Goal: Transaction & Acquisition: Purchase product/service

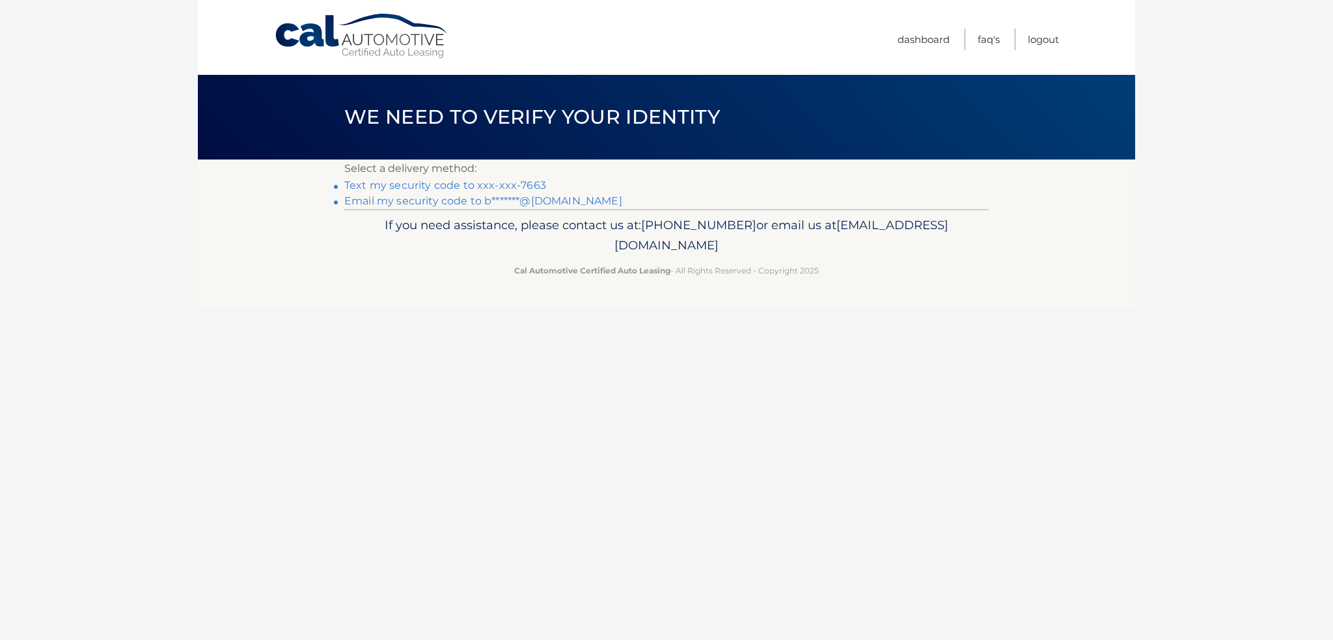
click at [462, 182] on link "Text my security code to xxx-xxx-7663" at bounding box center [445, 185] width 202 height 12
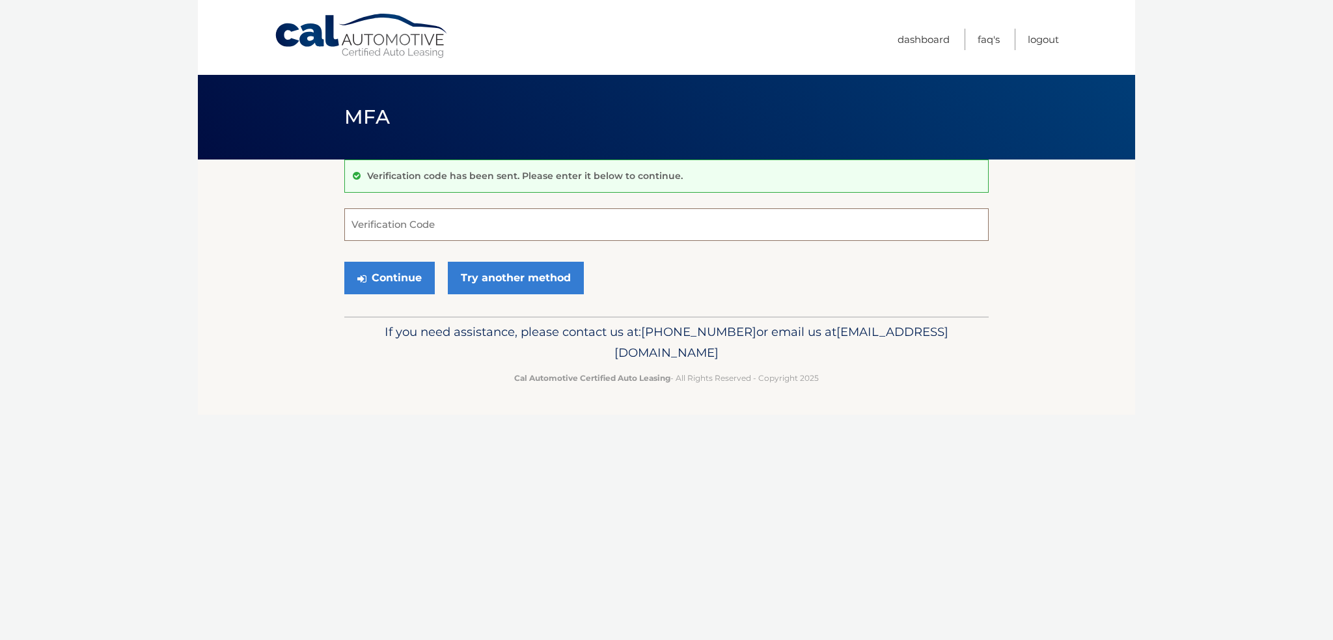
click at [443, 224] on input "Verification Code" at bounding box center [666, 224] width 644 height 33
type input "131820"
click at [344, 262] on button "Continue" at bounding box center [389, 278] width 90 height 33
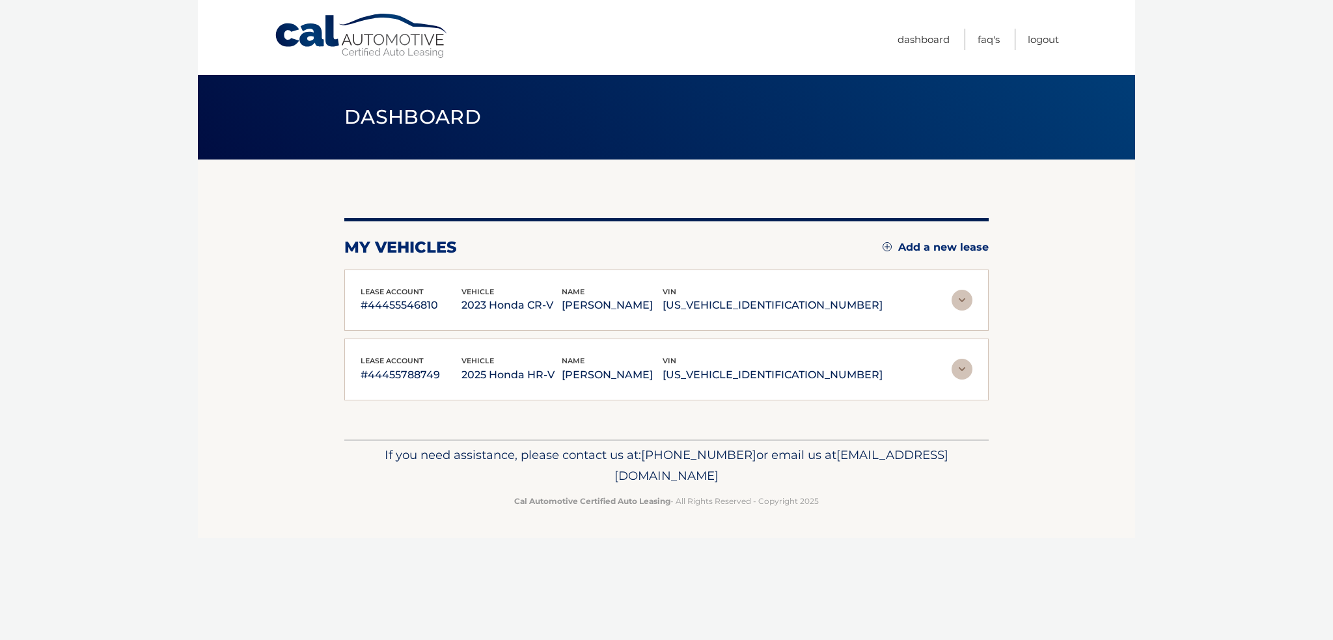
click at [966, 298] on img at bounding box center [961, 300] width 21 height 21
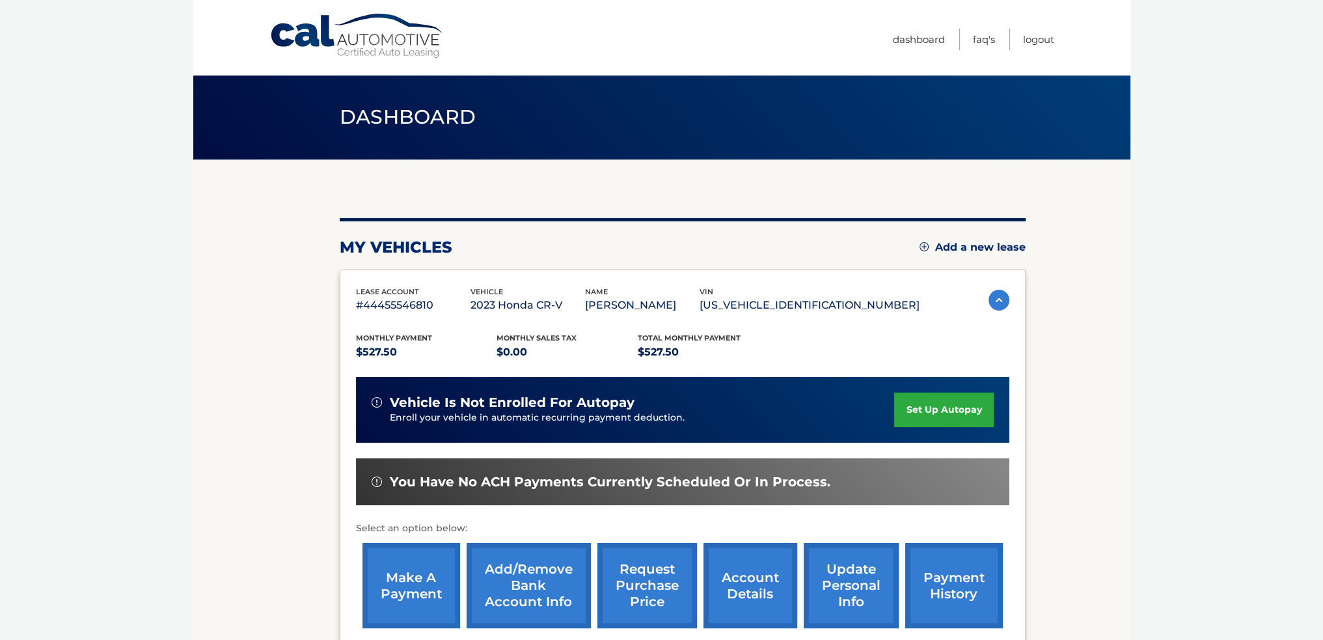
click at [418, 575] on link "make a payment" at bounding box center [411, 585] width 98 height 85
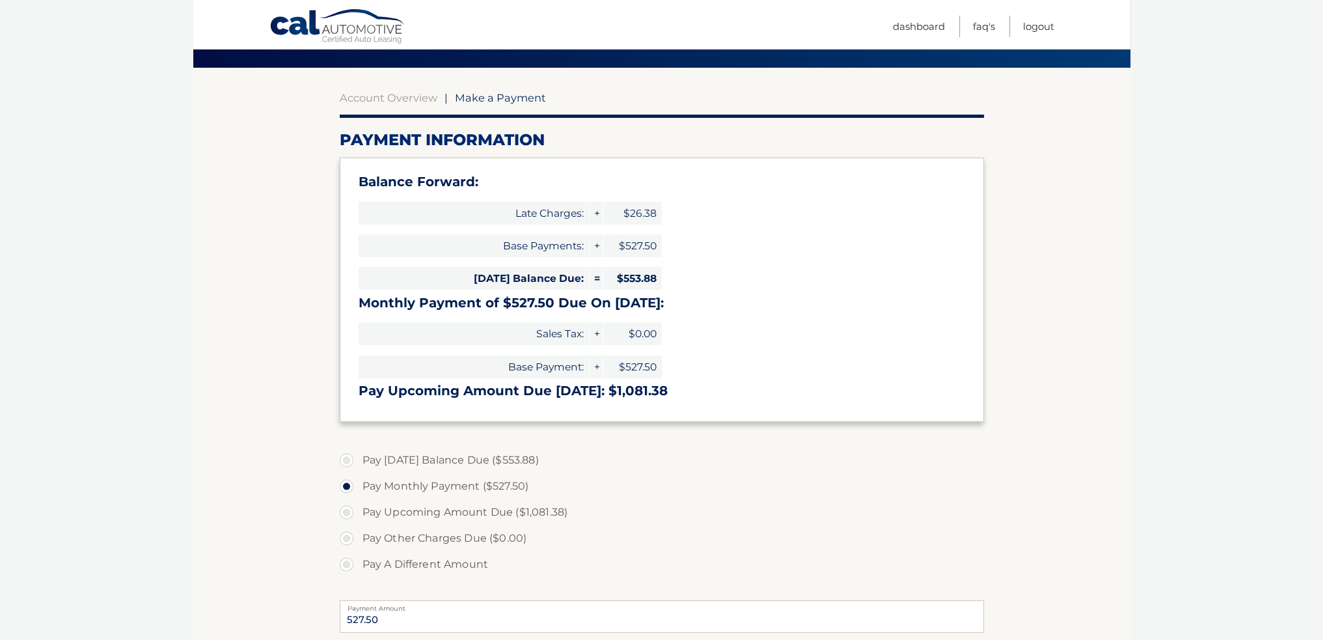
scroll to position [130, 0]
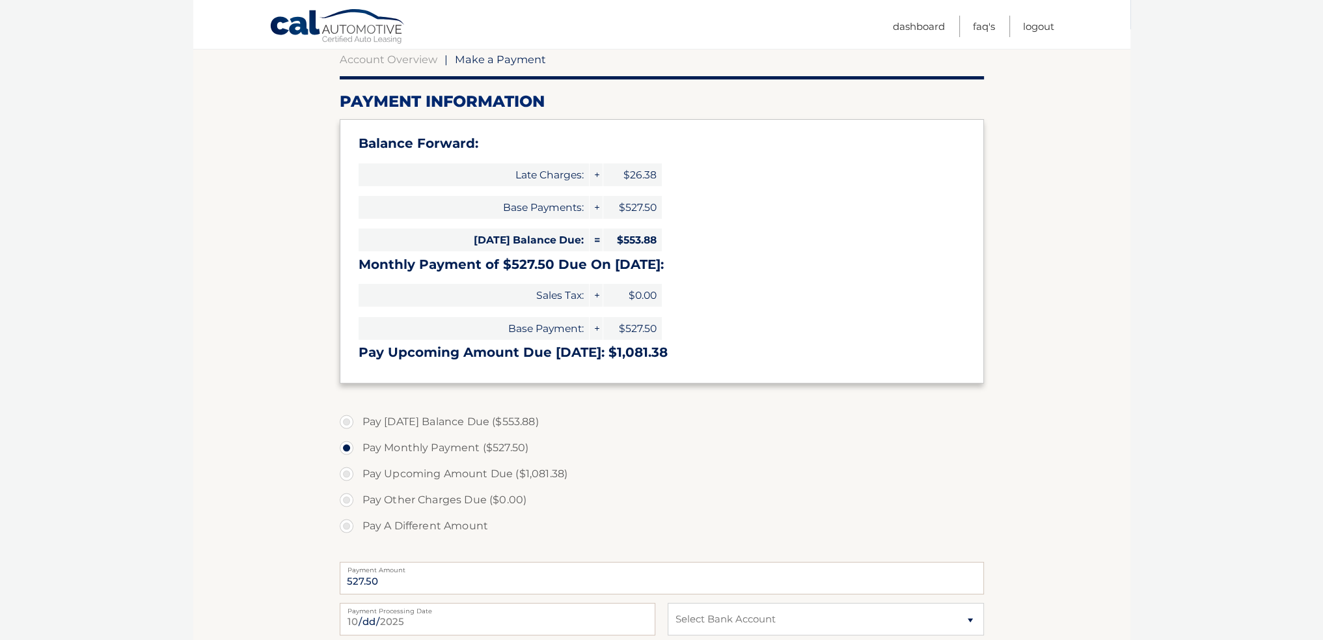
click at [346, 420] on label "Pay Today's Balance Due ($553.88)" at bounding box center [662, 422] width 644 height 26
click at [346, 420] on input "Pay Today's Balance Due ($553.88)" at bounding box center [351, 419] width 13 height 21
radio input "true"
type input "553.88"
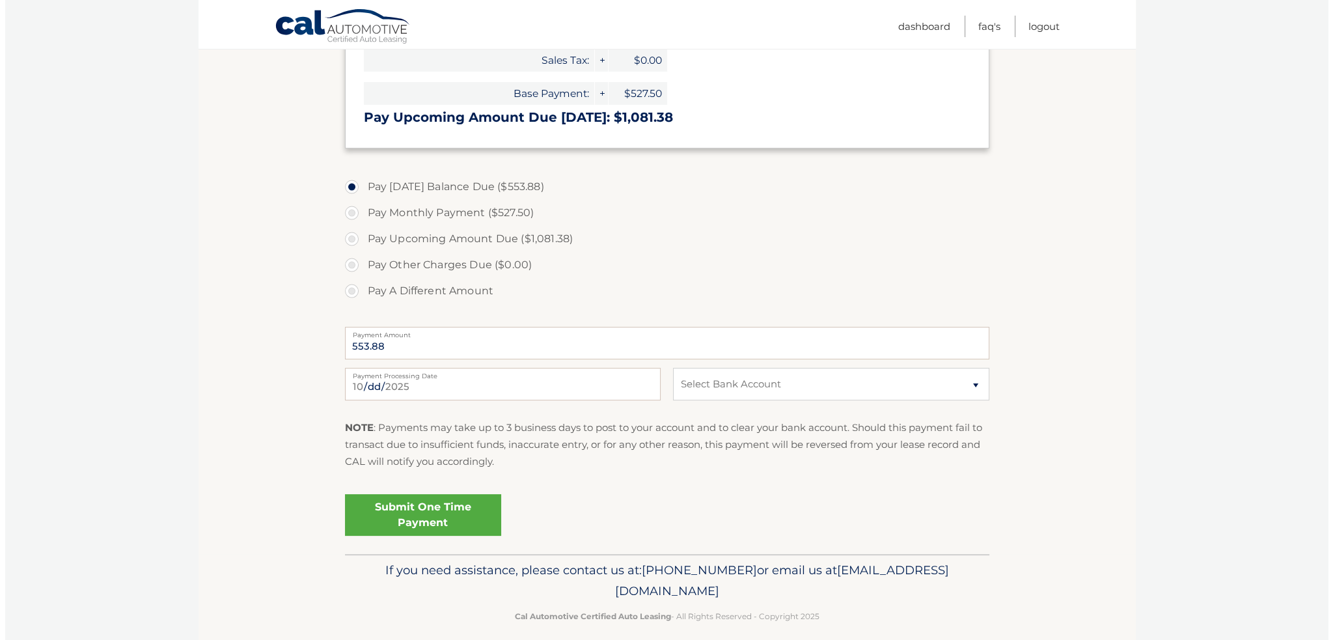
scroll to position [377, 0]
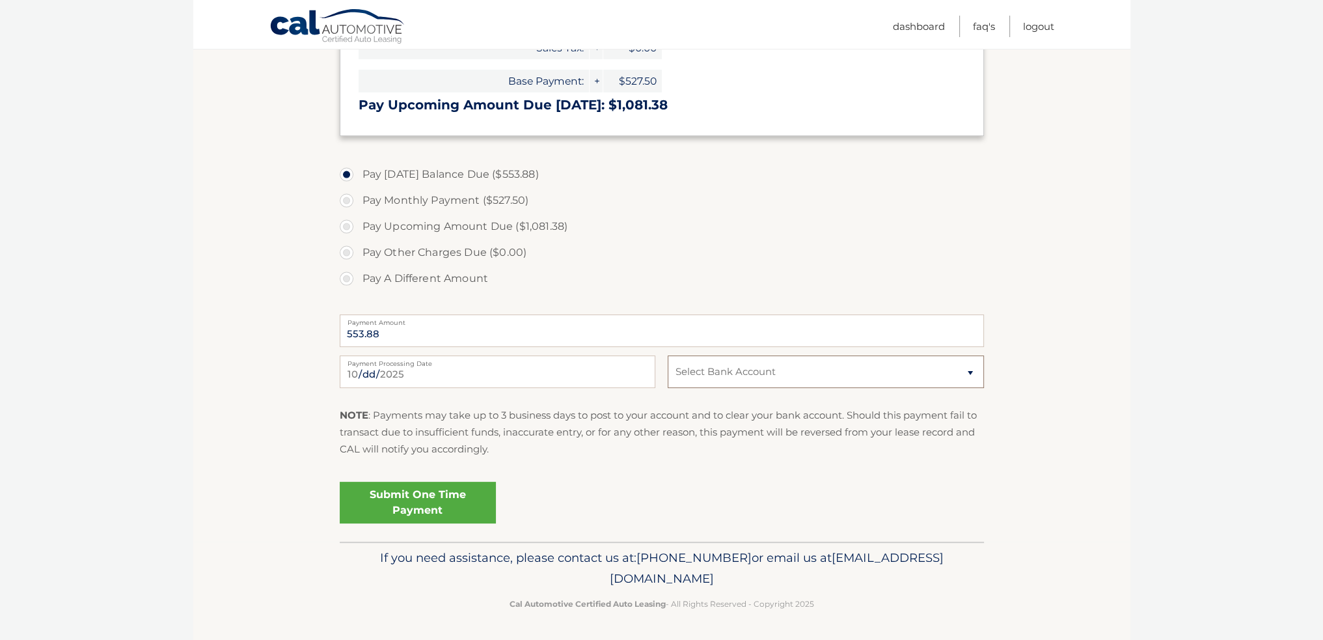
click at [725, 372] on select "Select Bank Account Checking BANK OF AMERICA, N.A. *****0923 Checking BANK OF A…" at bounding box center [826, 371] width 316 height 33
select select "YjY4Mzc0ZjEtOWUzYi00MWJkLTliZDQtNDBkZGY5OTJkYTI2"
click at [668, 355] on select "Select Bank Account Checking BANK OF AMERICA, N.A. *****0923 Checking BANK OF A…" at bounding box center [826, 371] width 316 height 33
click at [453, 504] on link "Submit One Time Payment" at bounding box center [418, 503] width 156 height 42
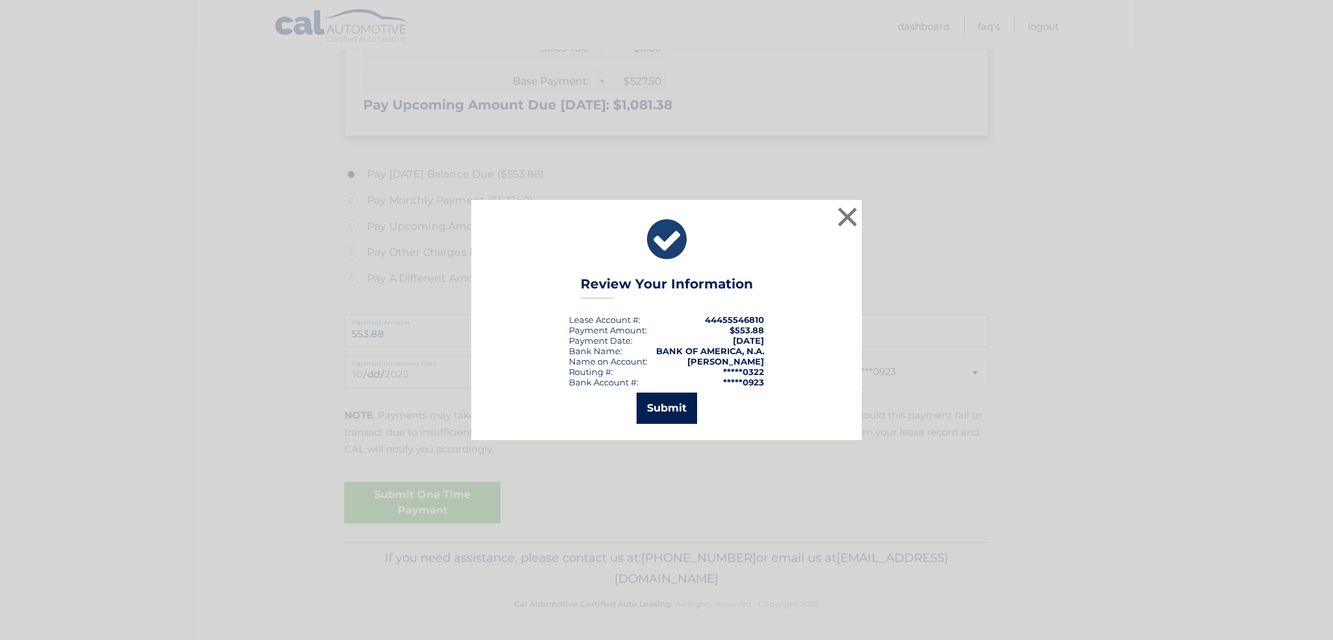
click at [661, 411] on button "Submit" at bounding box center [666, 407] width 61 height 31
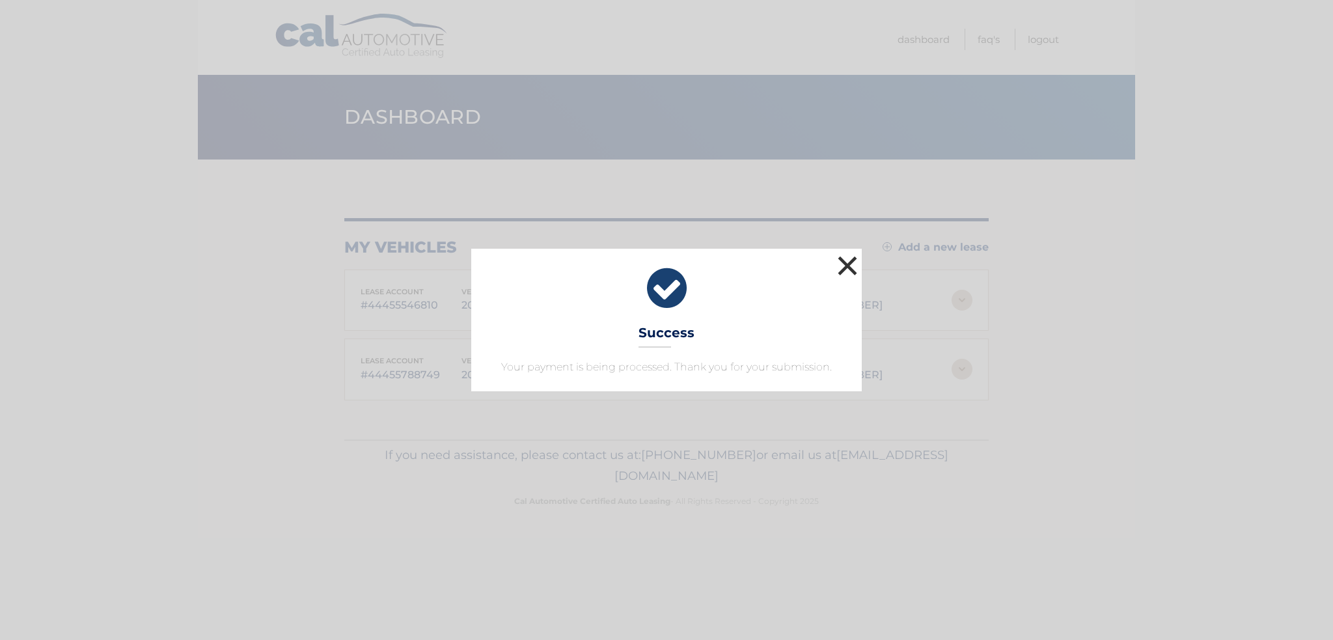
click at [846, 264] on button "×" at bounding box center [847, 265] width 26 height 26
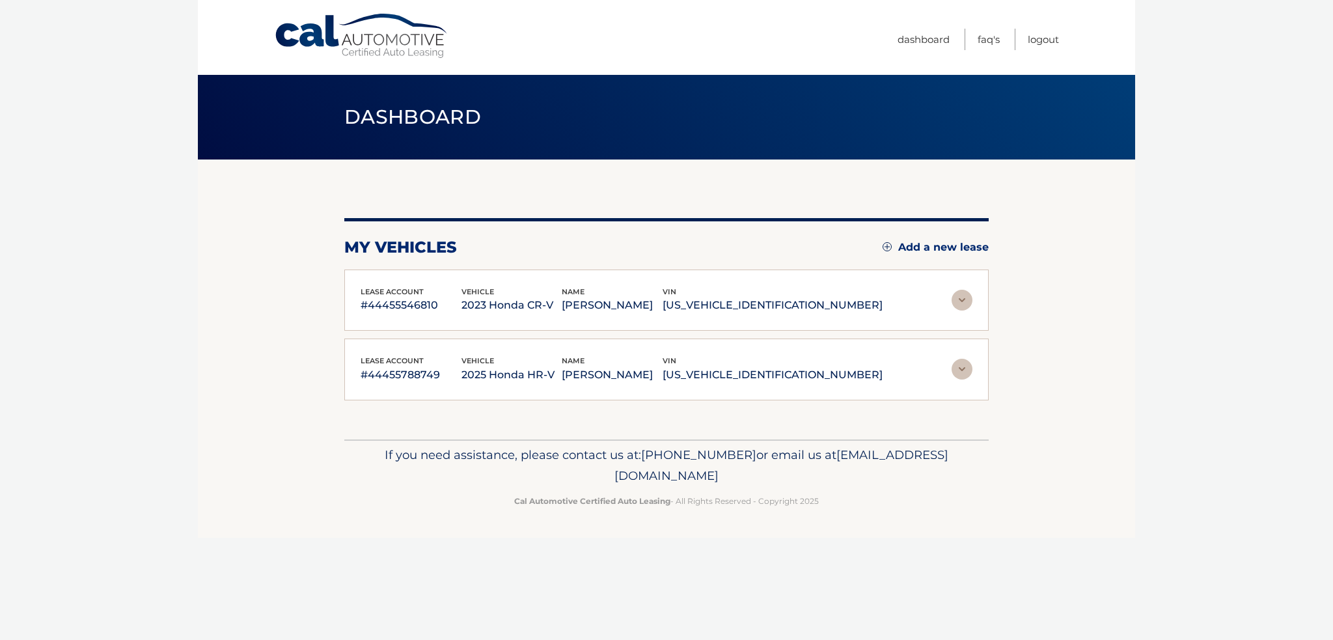
click at [963, 367] on img at bounding box center [961, 369] width 21 height 21
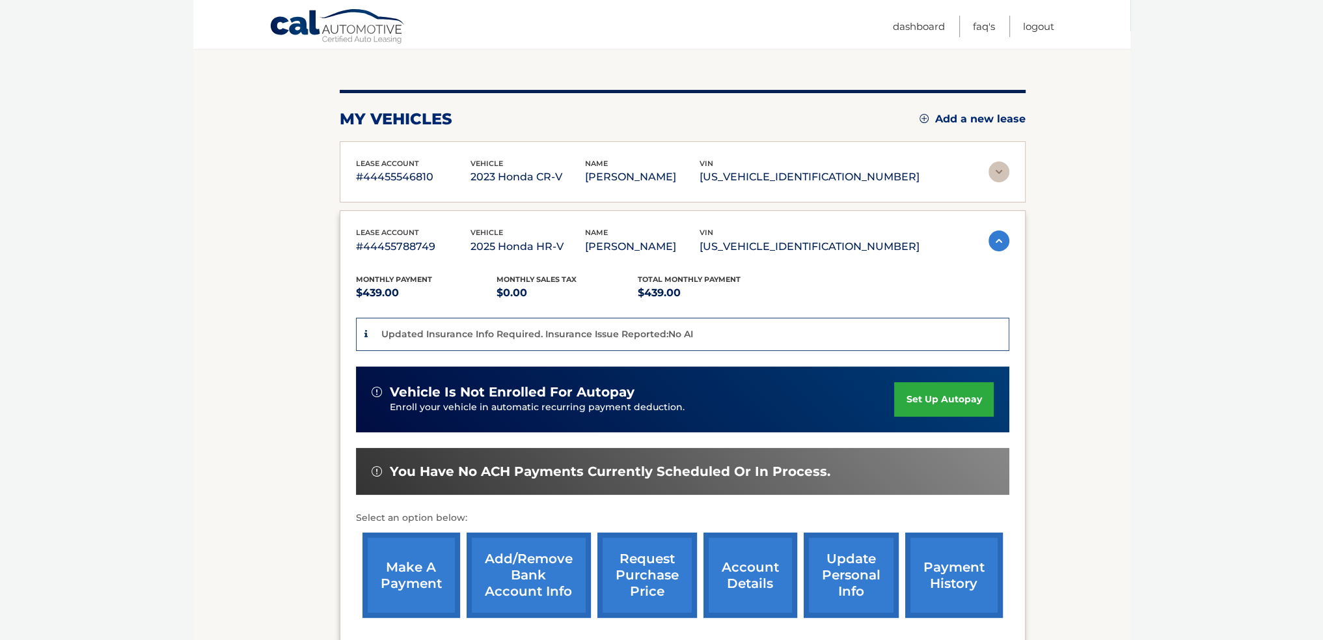
scroll to position [130, 0]
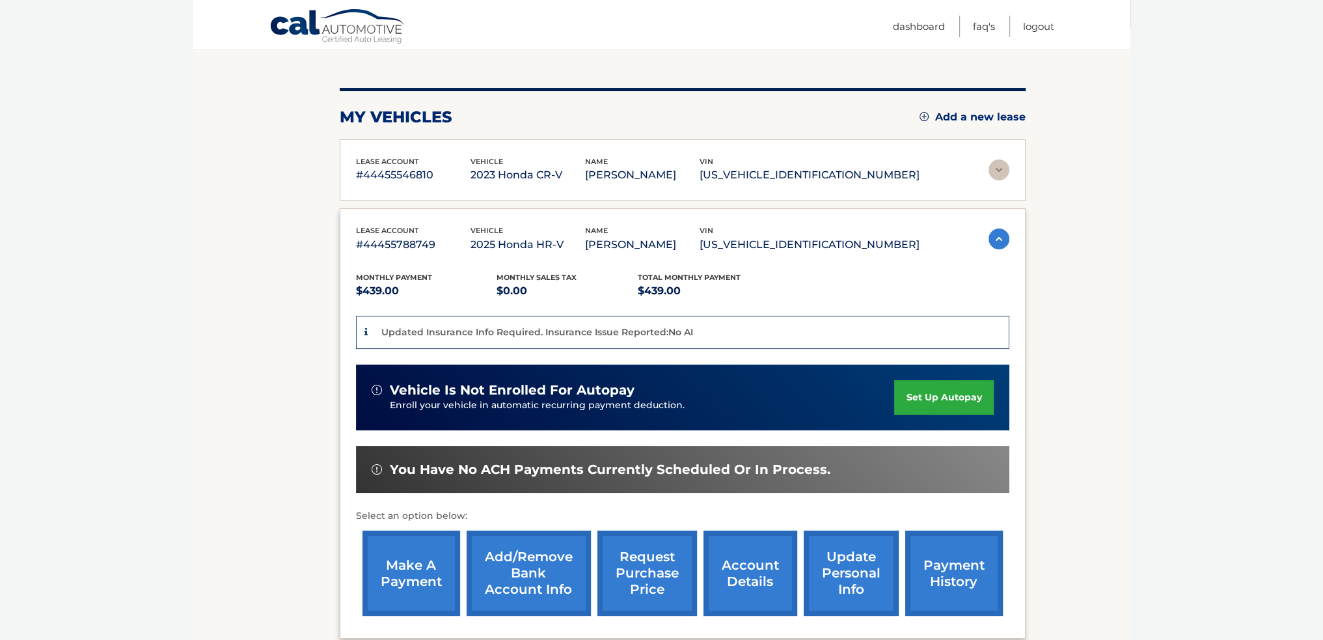
click at [408, 577] on link "make a payment" at bounding box center [411, 572] width 98 height 85
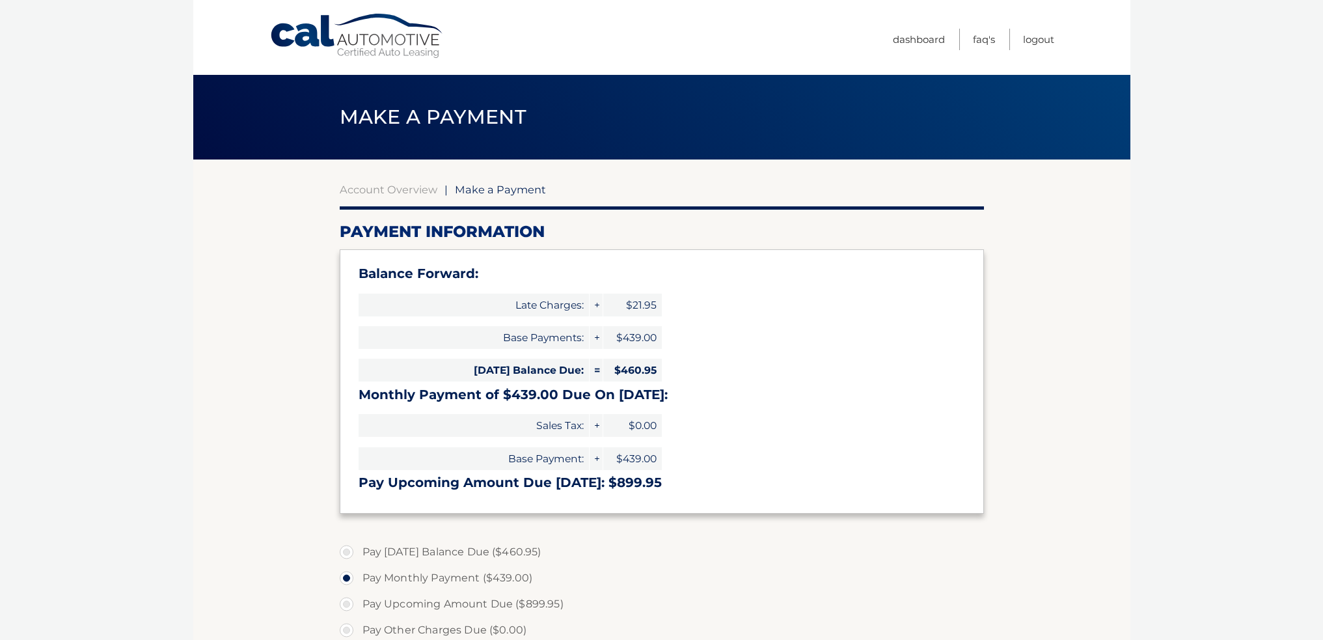
select select "ZDEwNzQwNTQtN2RmZS00MDMzLWIwMDgtOWU0MzQ5NDRiMjhj"
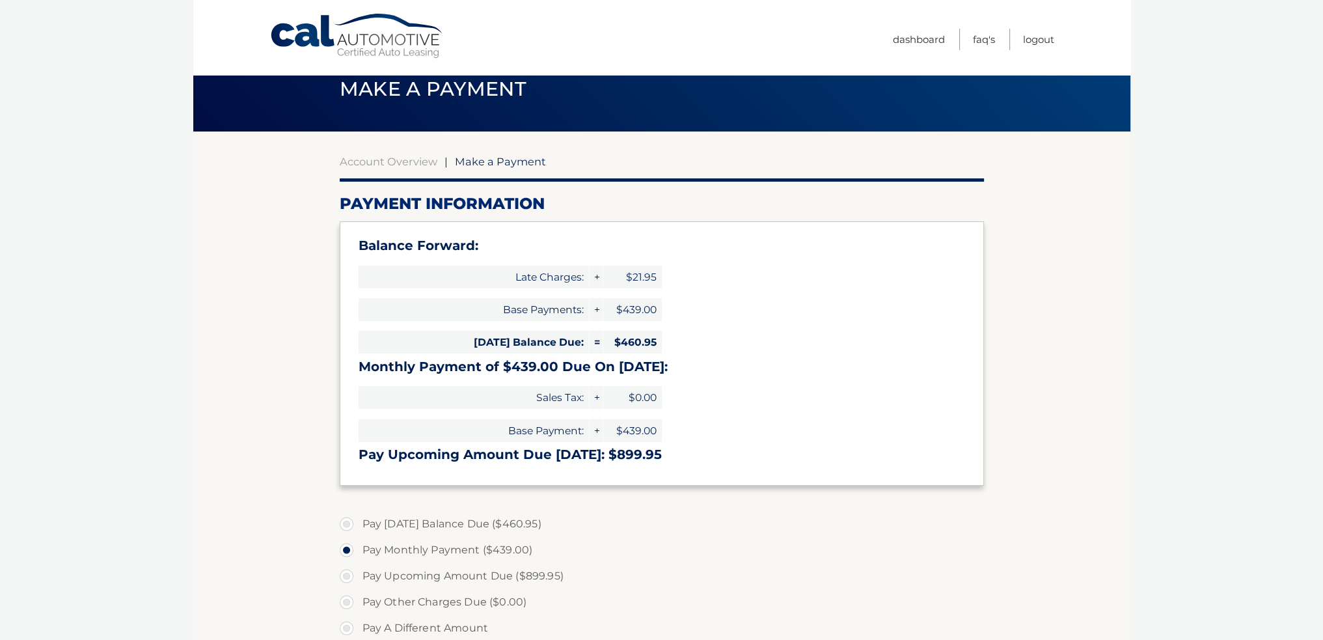
scroll to position [65, 0]
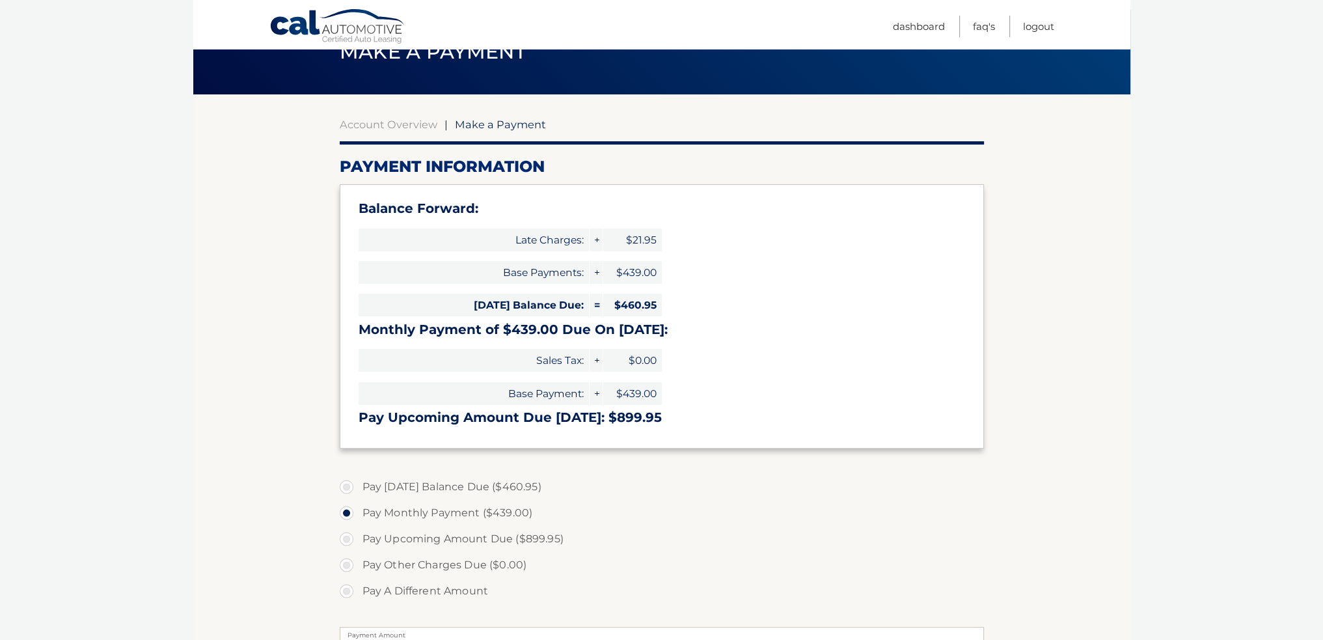
click at [345, 483] on label "Pay Today's Balance Due ($460.95)" at bounding box center [662, 487] width 644 height 26
click at [345, 483] on input "Pay Today's Balance Due ($460.95)" at bounding box center [351, 484] width 13 height 21
radio input "true"
type input "460.95"
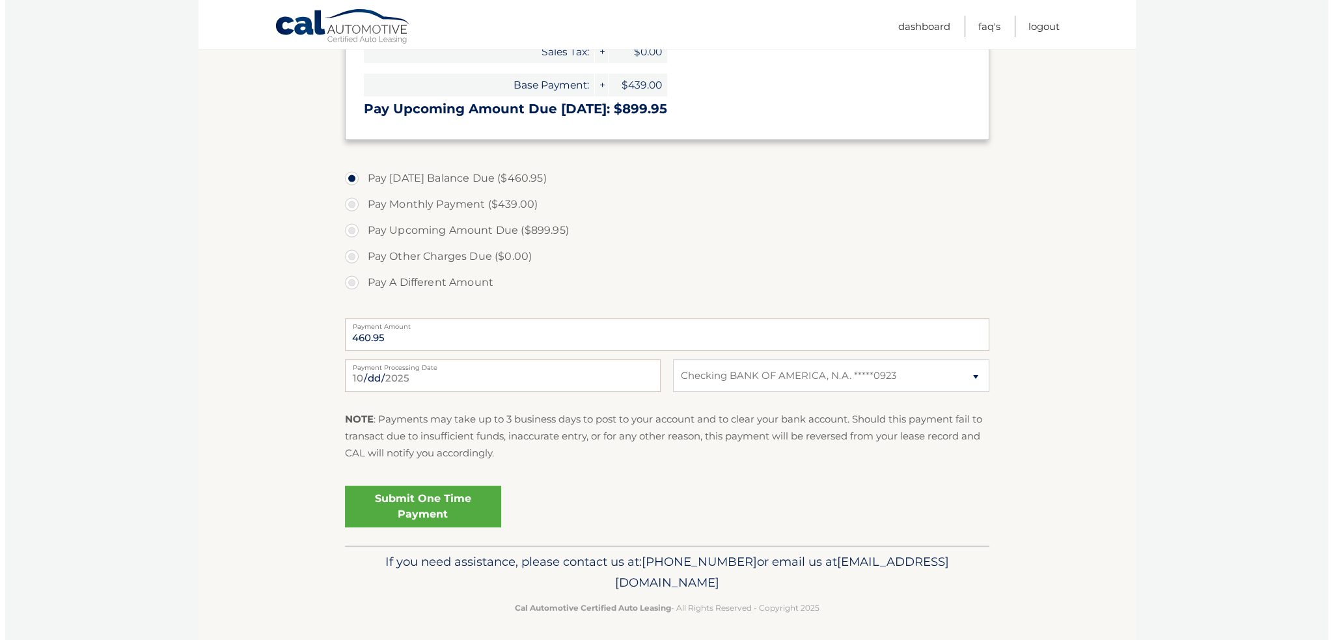
scroll to position [377, 0]
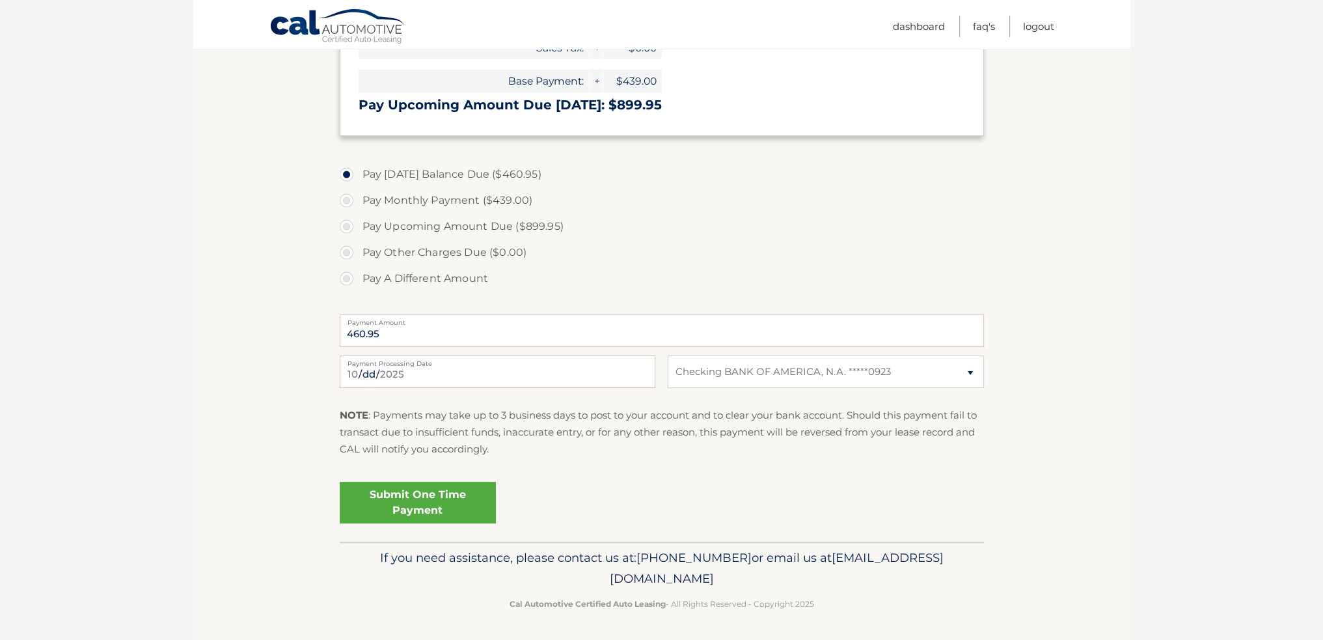
click at [401, 507] on link "Submit One Time Payment" at bounding box center [418, 503] width 156 height 42
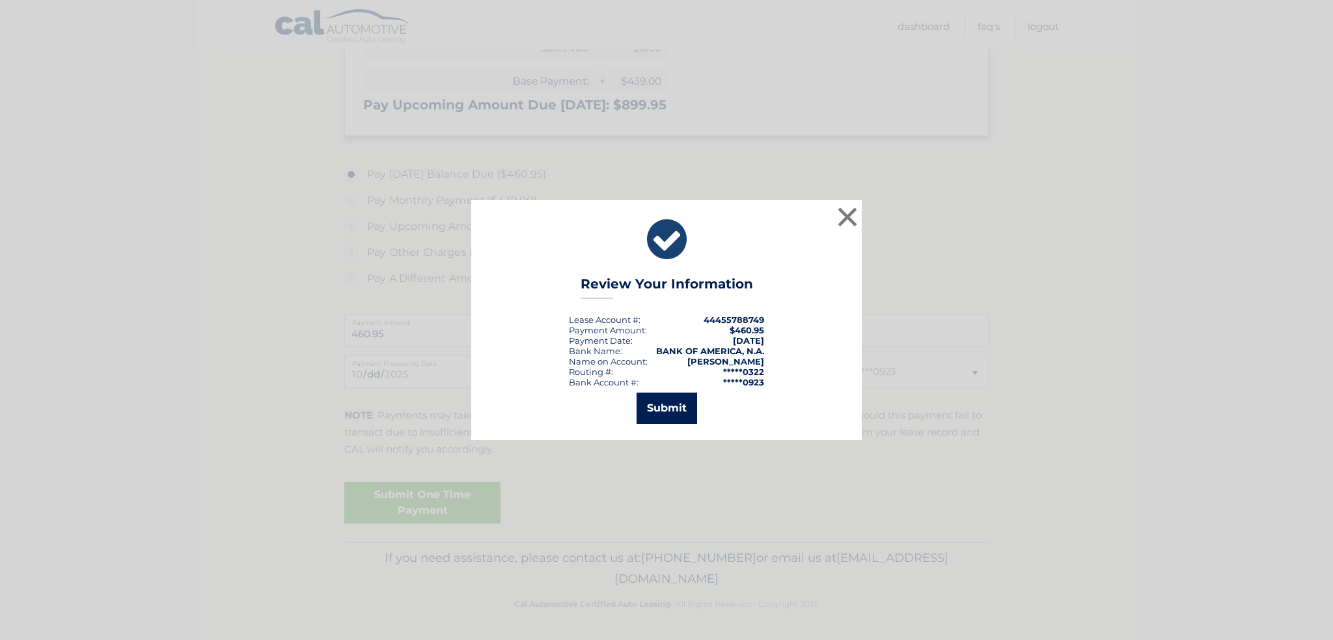
drag, startPoint x: 692, startPoint y: 407, endPoint x: 685, endPoint y: 408, distance: 7.8
click at [692, 407] on button "Submit" at bounding box center [666, 407] width 61 height 31
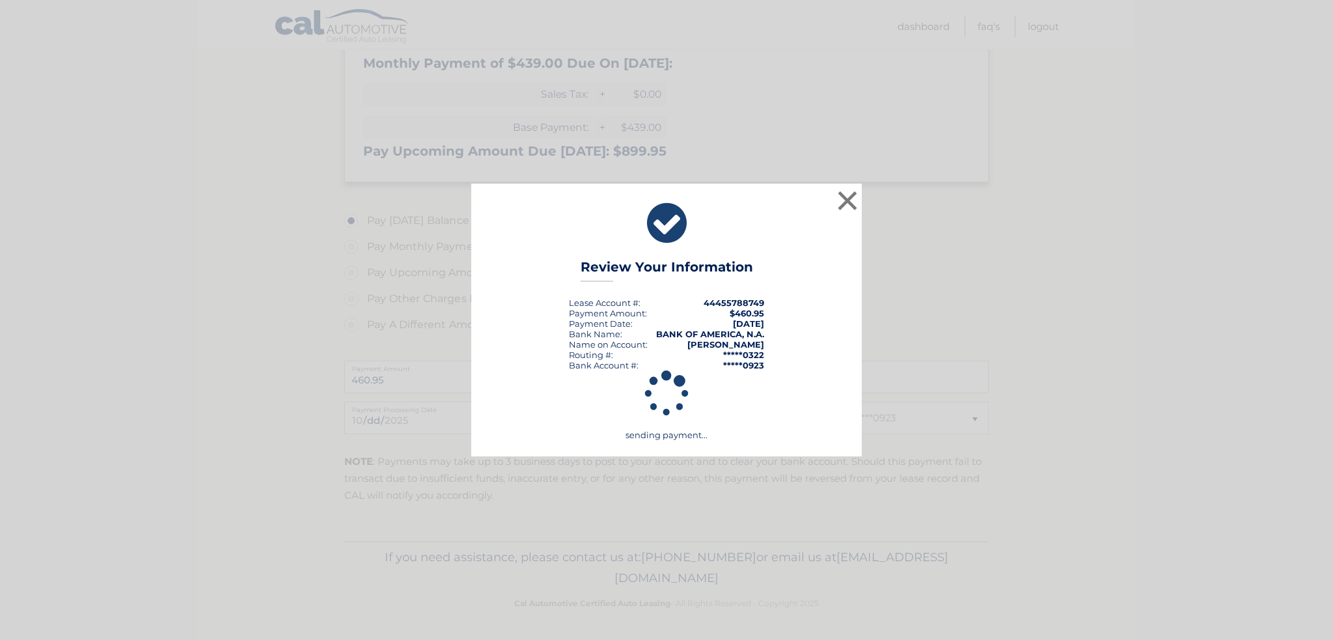
scroll to position [331, 0]
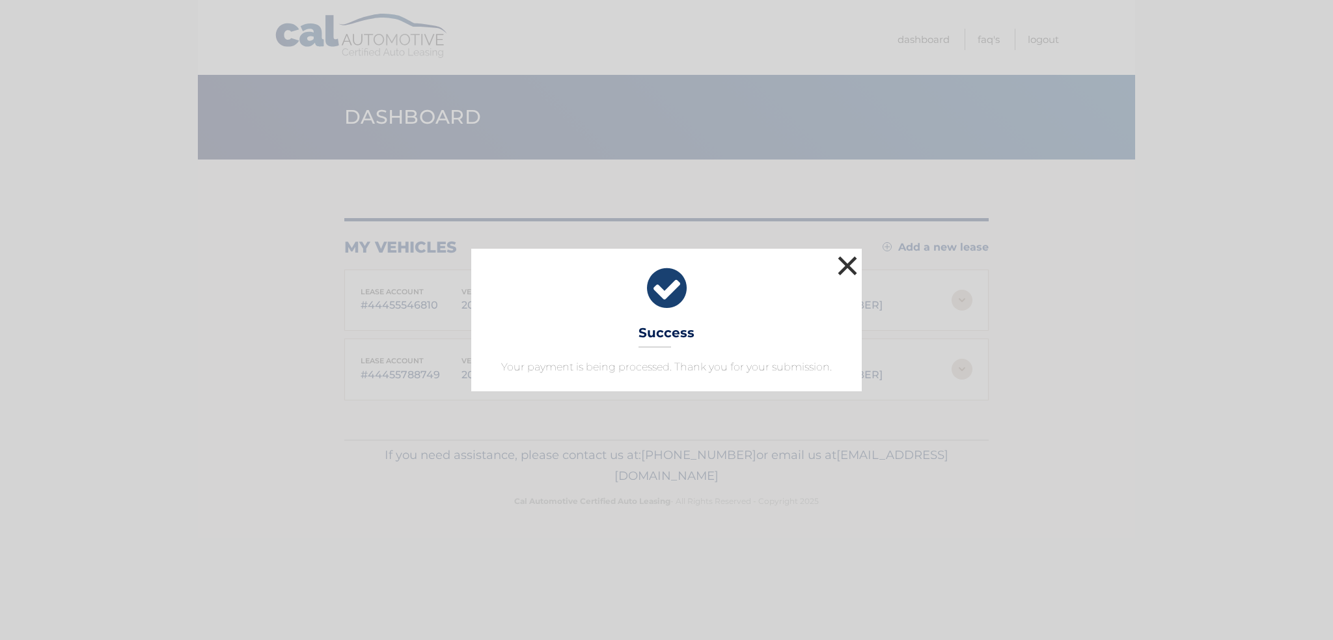
click at [839, 260] on button "×" at bounding box center [847, 265] width 26 height 26
